Goal: Task Accomplishment & Management: Manage account settings

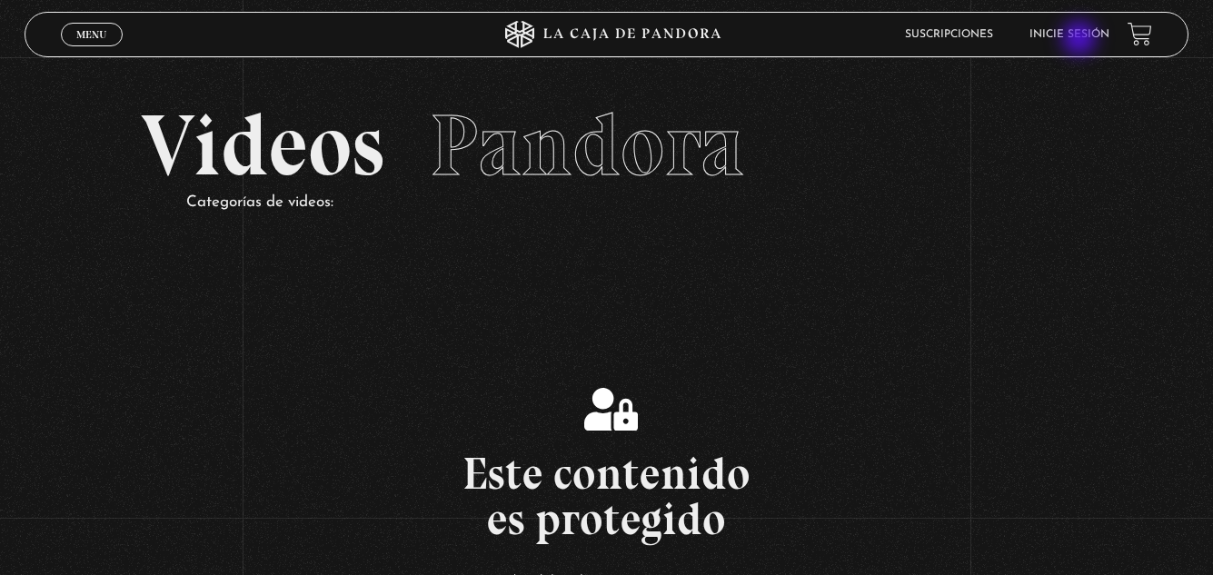
click at [1082, 38] on link "Inicie sesión" at bounding box center [1069, 34] width 80 height 11
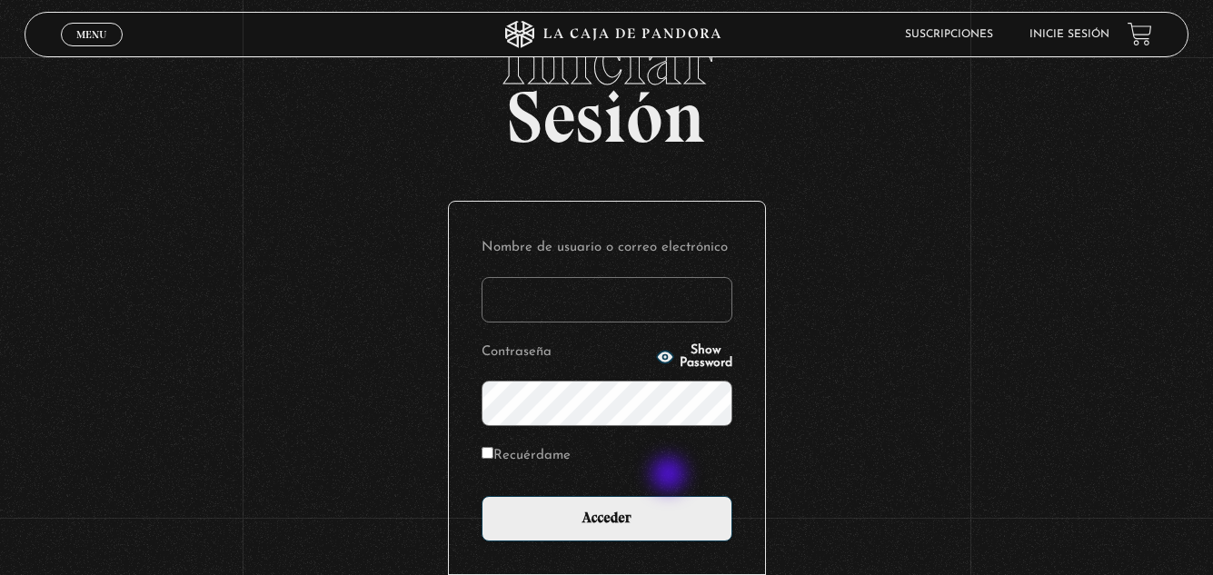
scroll to position [182, 0]
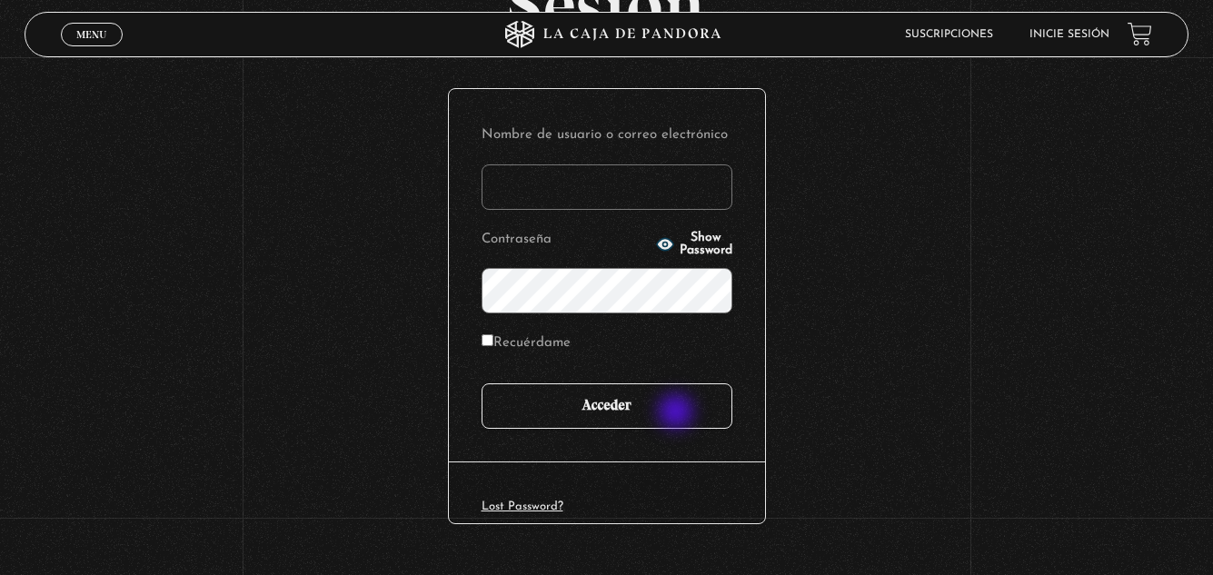
type input "evalivi23@gmail.com"
click at [678, 413] on input "Acceder" at bounding box center [607, 405] width 251 height 45
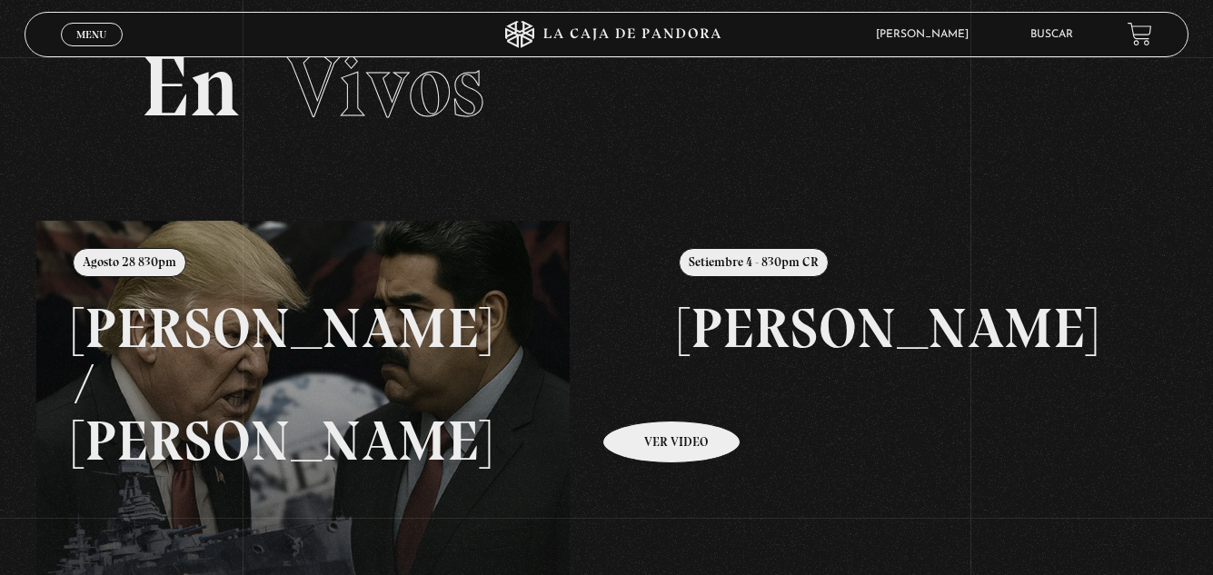
scroll to position [91, 0]
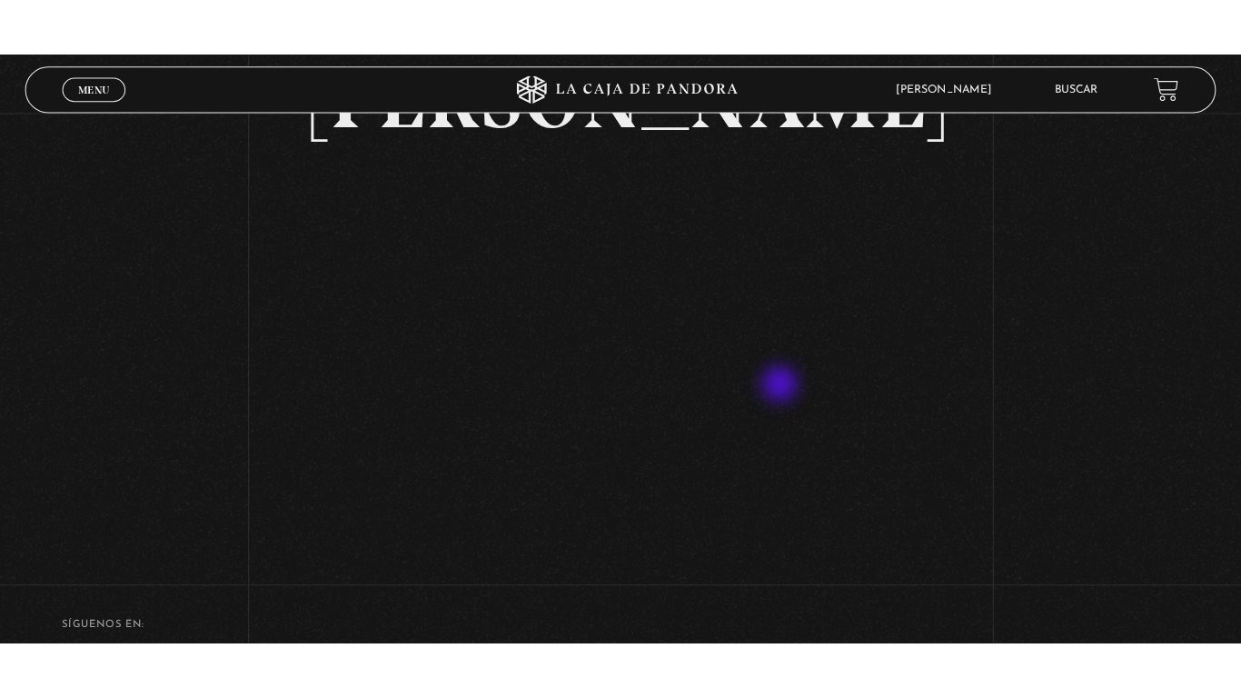
scroll to position [182, 0]
